Goal: Task Accomplishment & Management: Complete application form

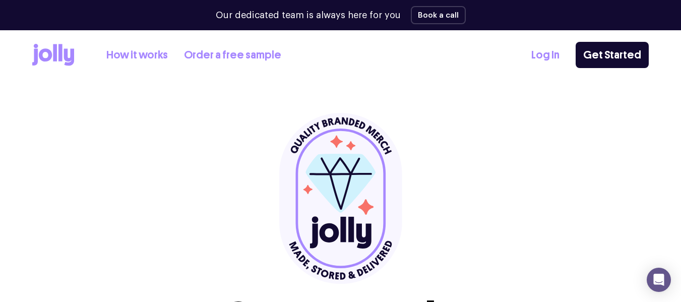
click at [544, 58] on link "Log In" at bounding box center [546, 55] width 28 height 17
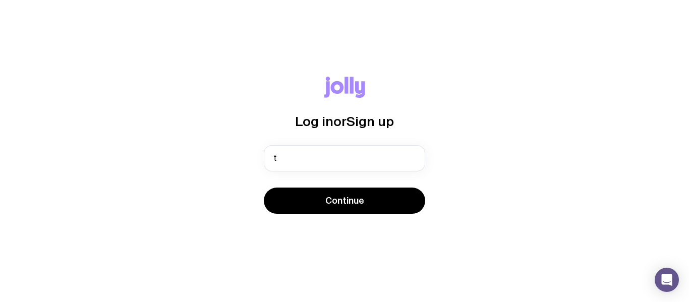
type input "[EMAIL_ADDRESS][DOMAIN_NAME]"
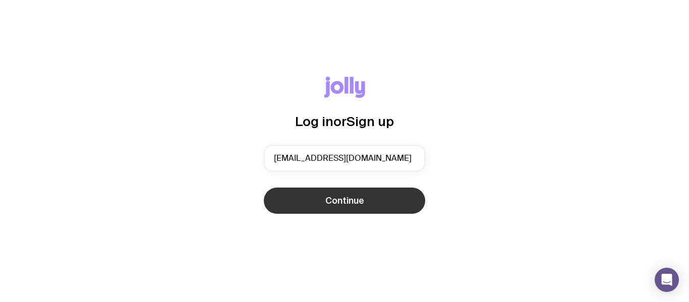
click at [368, 206] on button "Continue" at bounding box center [344, 201] width 161 height 26
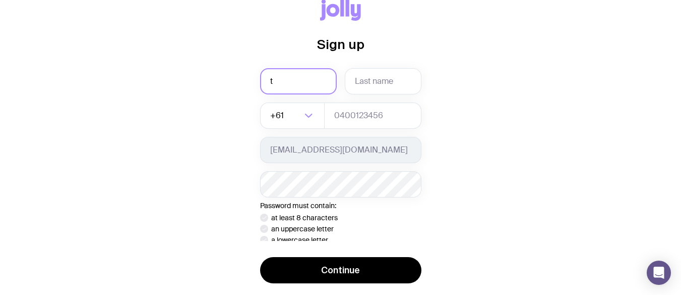
click at [309, 71] on div "Sign up t +61 Loading... [EMAIL_ADDRESS][DOMAIN_NAME] Password must contain: at…" at bounding box center [340, 141] width 161 height 285
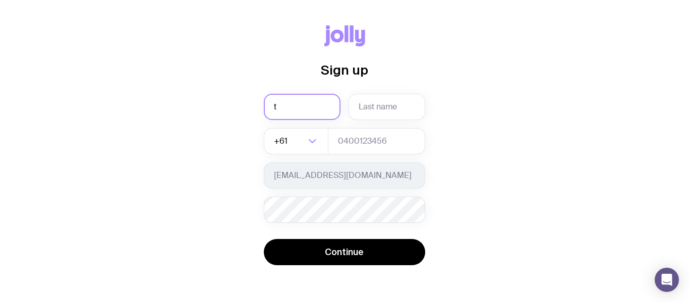
type input "[PERSON_NAME]"
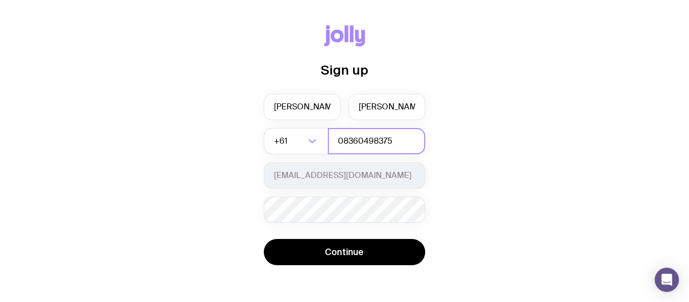
click at [400, 146] on input "08360498375" at bounding box center [376, 141] width 97 height 26
type input "0"
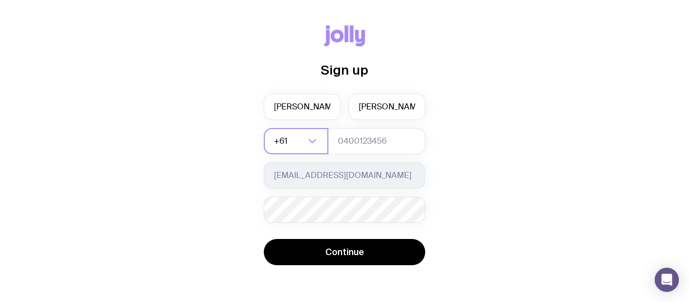
click at [311, 143] on icon "Search for option" at bounding box center [312, 141] width 12 height 12
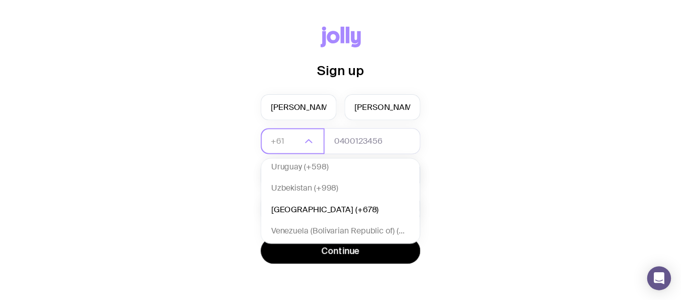
scroll to position [5365, 0]
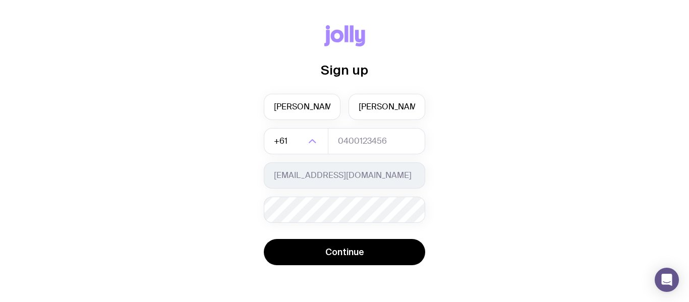
click at [481, 142] on div "Sign up [PERSON_NAME] +61 Loading... [GEOGRAPHIC_DATA] (+93) [GEOGRAPHIC_DATA] …" at bounding box center [344, 151] width 641 height 252
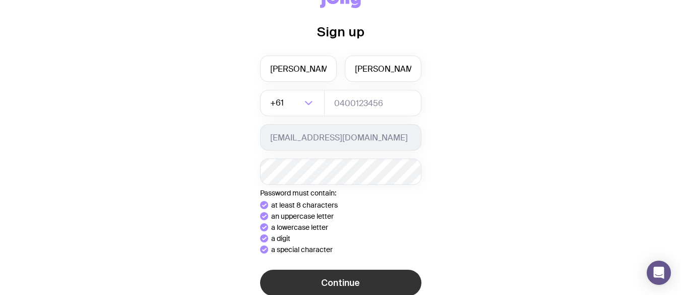
click at [322, 286] on button "Continue" at bounding box center [340, 282] width 161 height 26
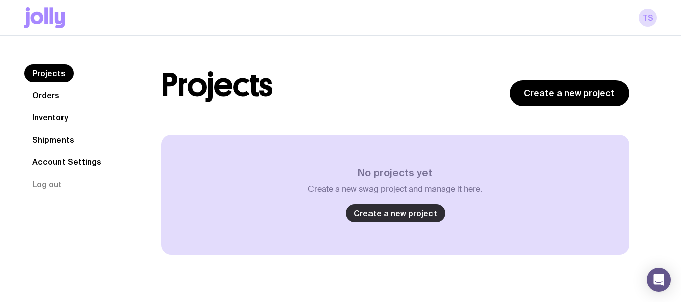
click at [398, 212] on link "Create a new project" at bounding box center [395, 213] width 99 height 18
